Goal: Task Accomplishment & Management: Manage account settings

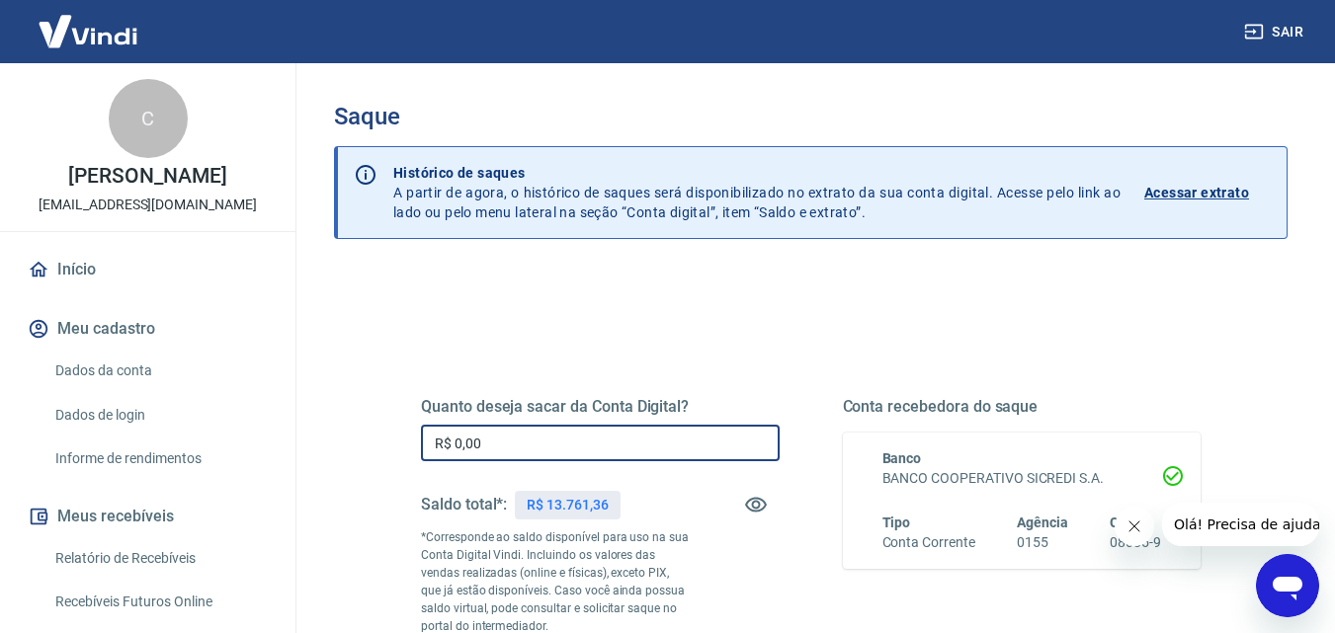
drag, startPoint x: 467, startPoint y: 451, endPoint x: 423, endPoint y: 453, distance: 44.5
click at [423, 453] on input "R$ 0,00" at bounding box center [600, 443] width 359 height 37
drag, startPoint x: 480, startPoint y: 452, endPoint x: 514, endPoint y: 406, distance: 57.3
click at [383, 451] on div "Quanto deseja sacar da Conta Digital? R$ 0,00 ​ Saldo total*: R$ 13.761,36 *Cor…" at bounding box center [810, 548] width 874 height 477
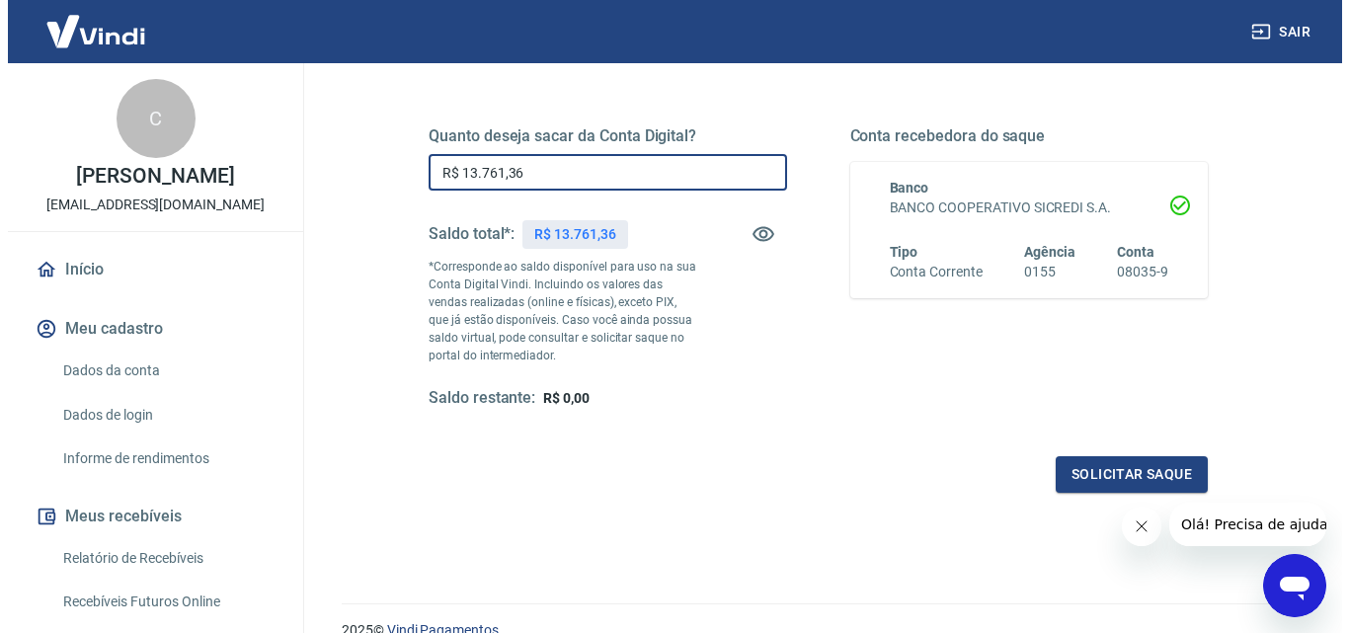
scroll to position [362, 0]
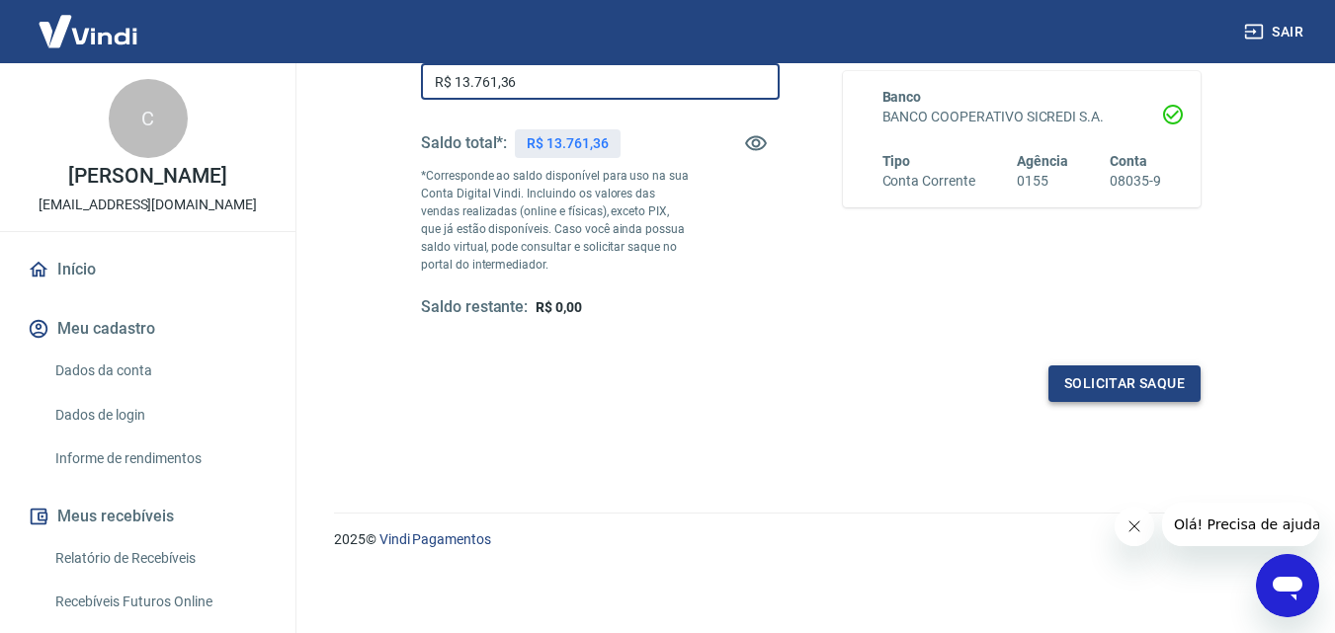
type input "R$ 13.761,36"
click at [1155, 386] on button "Solicitar saque" at bounding box center [1124, 383] width 152 height 37
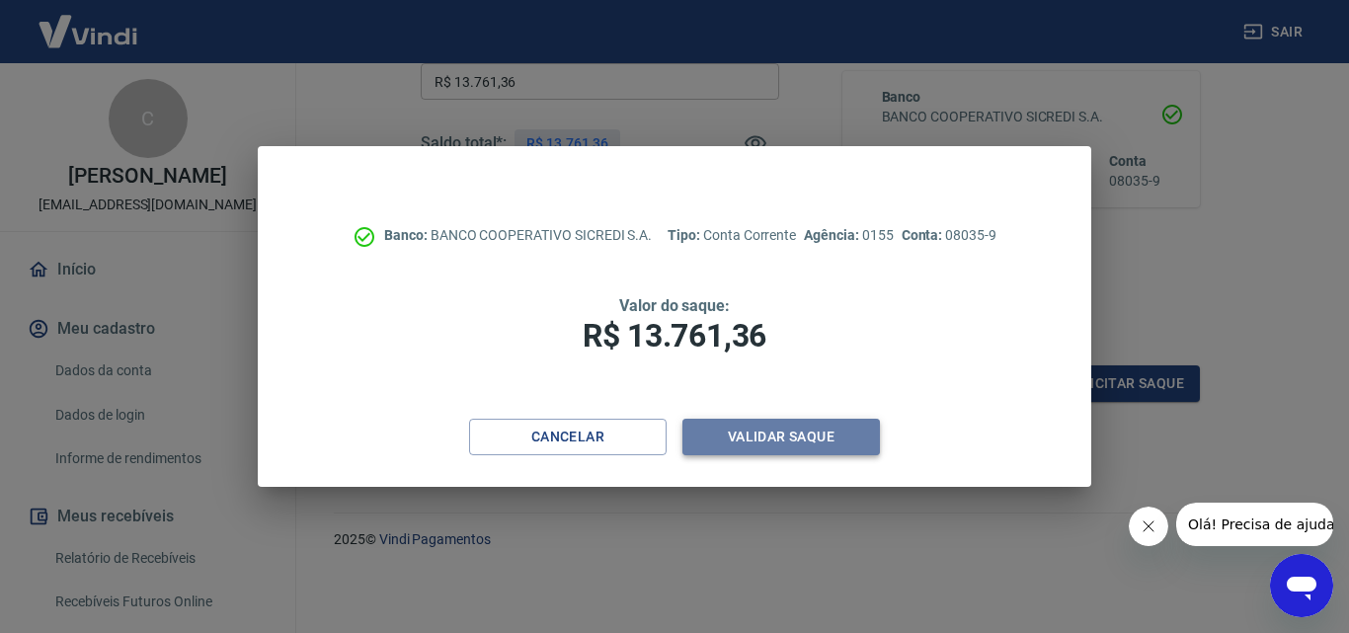
click at [800, 446] on button "Validar saque" at bounding box center [782, 437] width 198 height 37
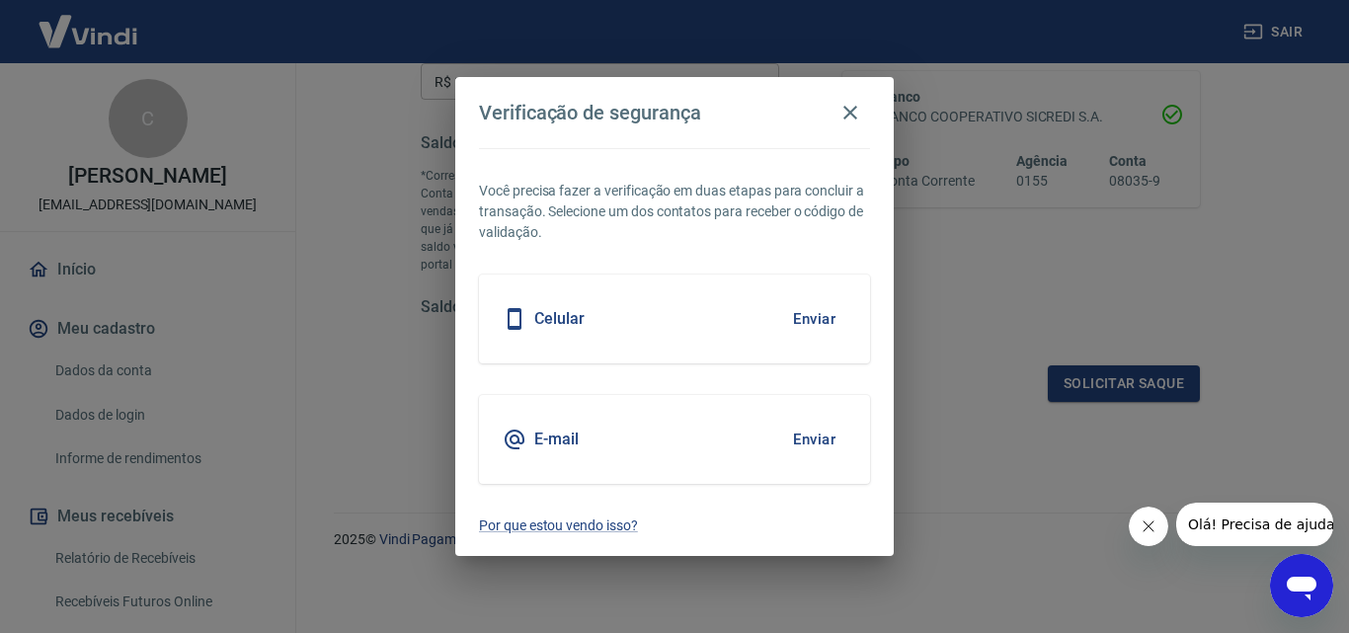
click at [812, 433] on button "Enviar" at bounding box center [814, 439] width 64 height 41
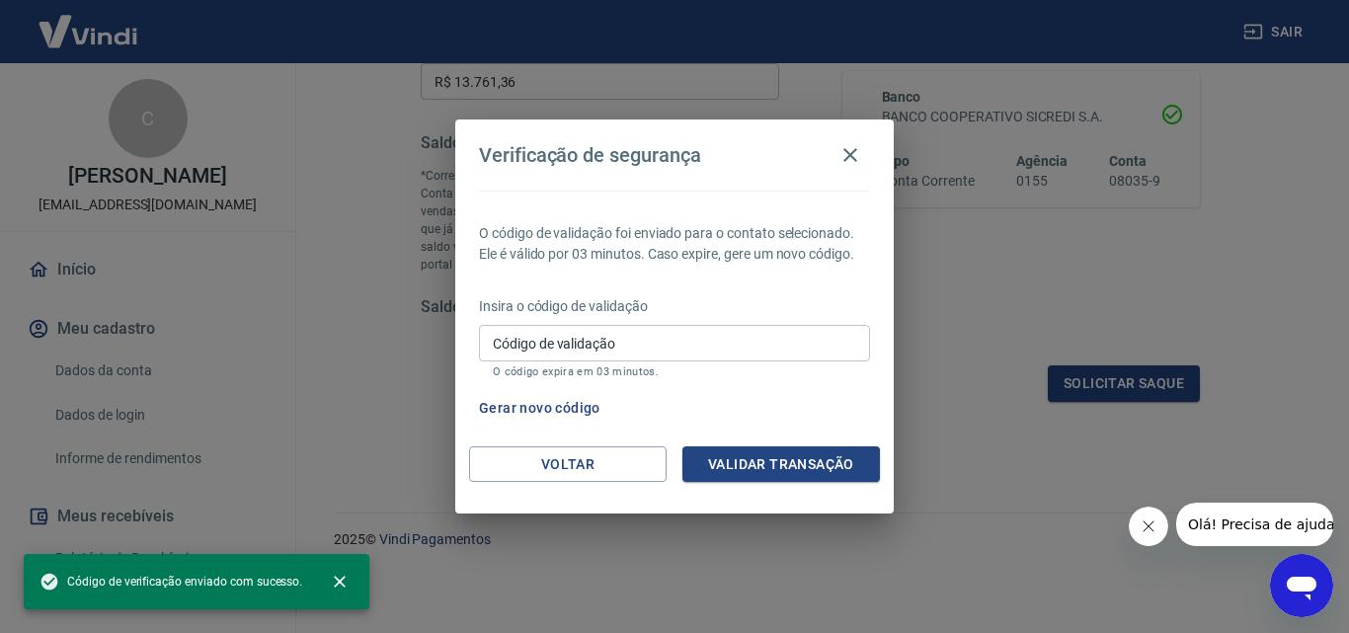
click at [590, 350] on input "Código de validação" at bounding box center [674, 343] width 391 height 37
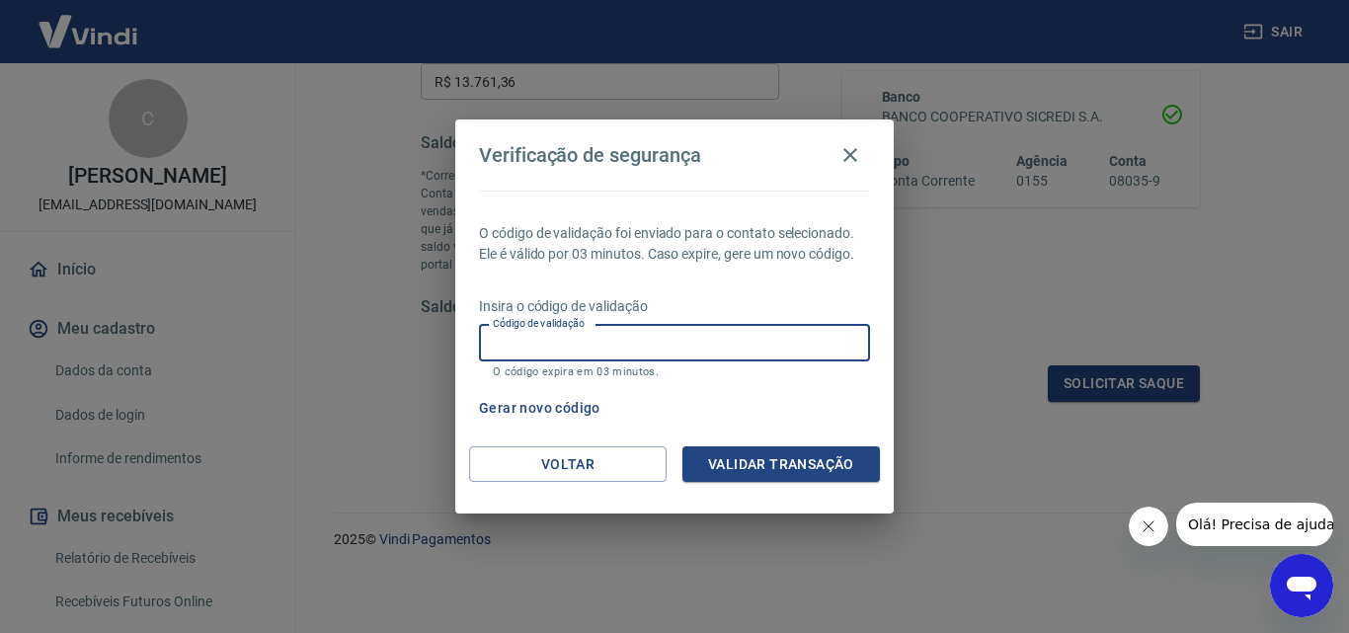
paste input "476826"
type input "476826"
click at [806, 471] on button "Validar transação" at bounding box center [782, 464] width 198 height 37
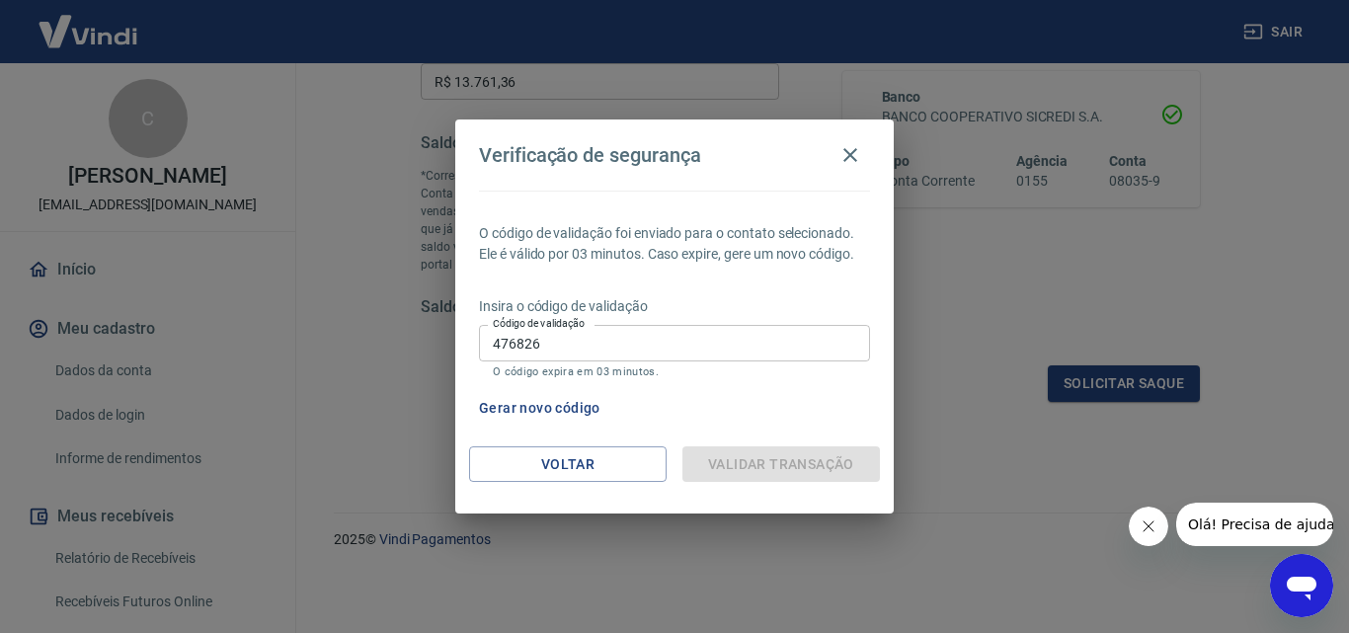
click at [773, 461] on div "Validar transação" at bounding box center [782, 464] width 198 height 37
click at [995, 371] on div "Verificação de segurança O código de validação foi enviado para o contato selec…" at bounding box center [674, 316] width 1349 height 633
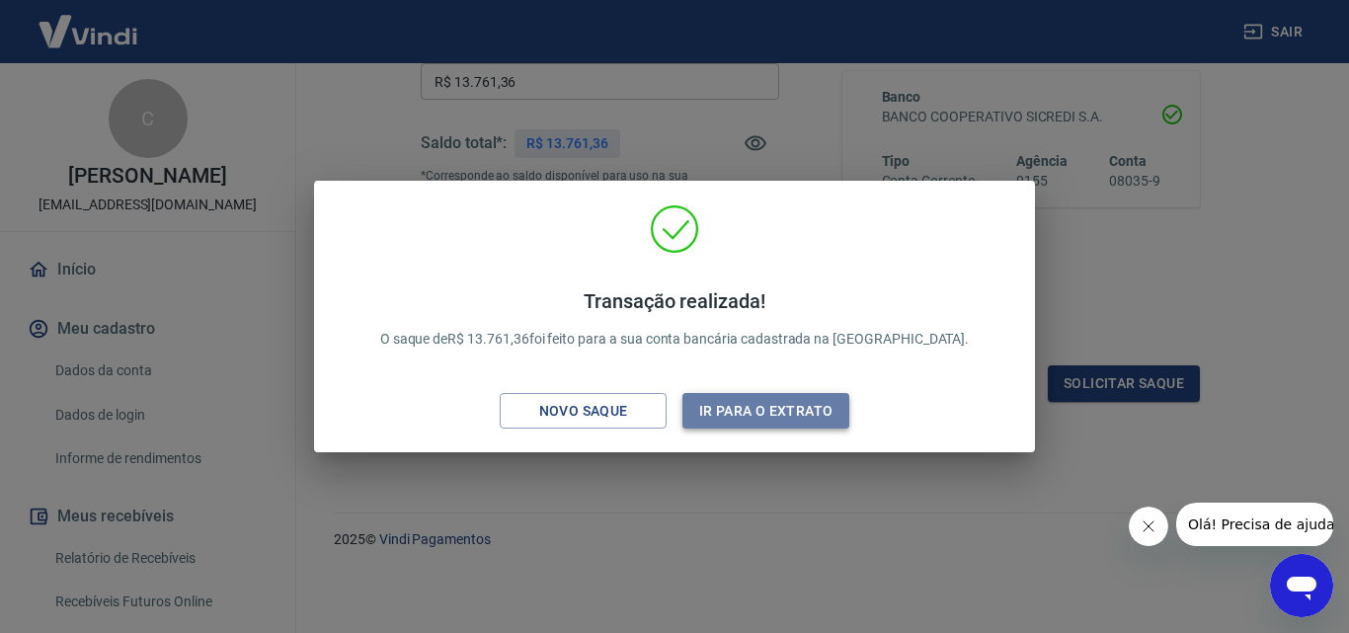
click at [829, 408] on button "Ir para o extrato" at bounding box center [766, 411] width 167 height 37
